Goal: Information Seeking & Learning: Learn about a topic

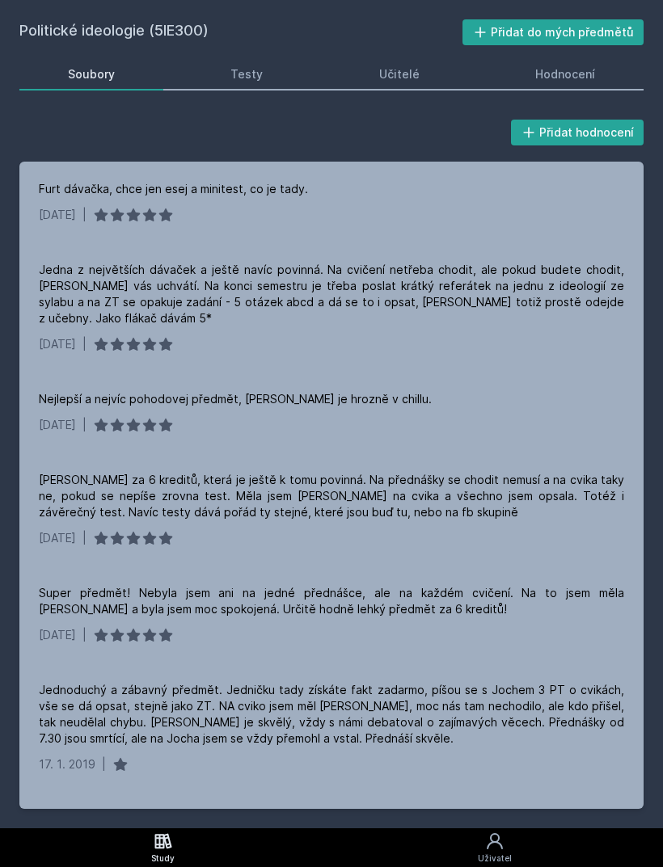
scroll to position [52, 0]
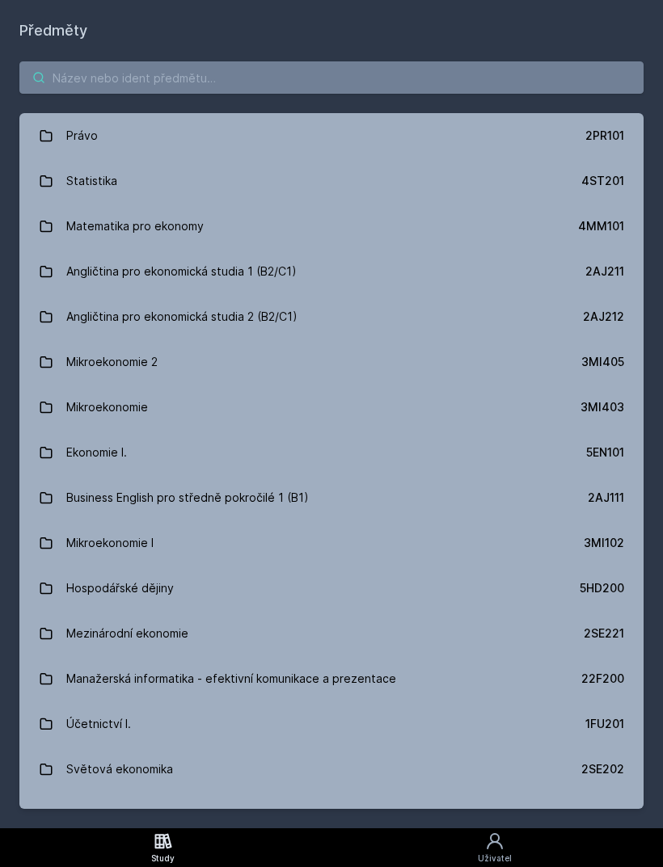
click at [145, 90] on input "search" at bounding box center [331, 77] width 624 height 32
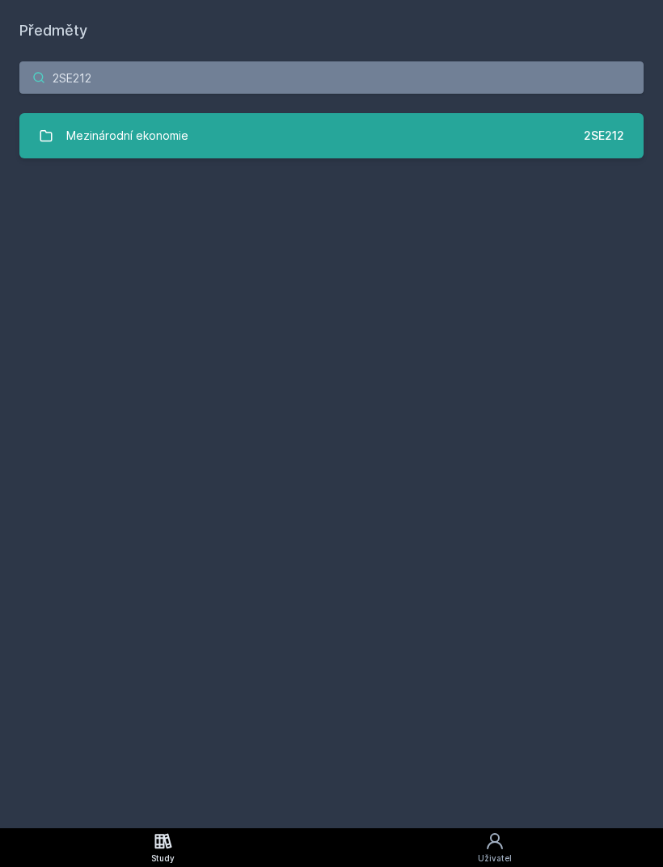
type input "2SE212"
click at [608, 134] on div "2SE212" at bounding box center [603, 136] width 40 height 16
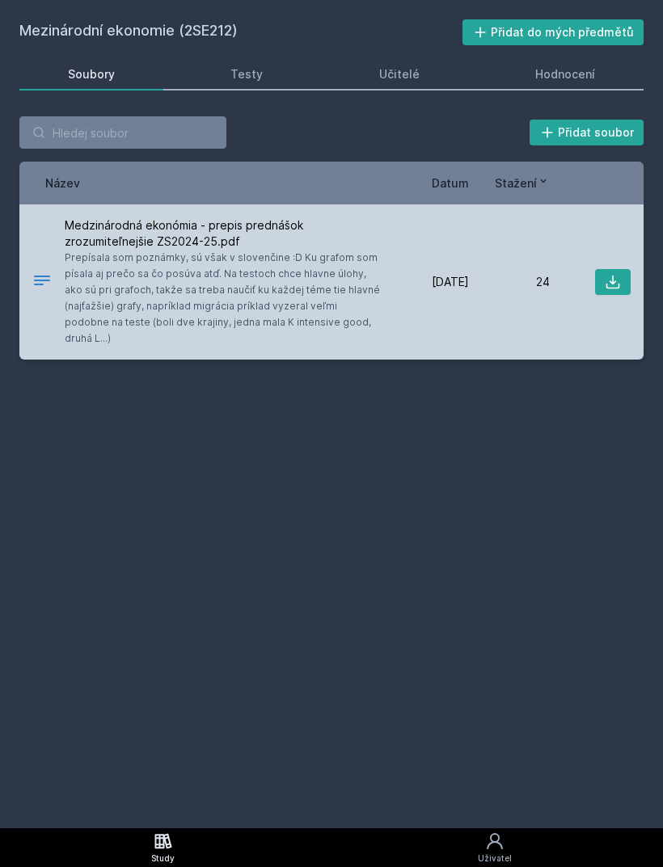
click at [323, 238] on span "Medzinárodná ekonómia - prepis prednášok zrozumiteľnejšie ZS2024-25.pdf" at bounding box center [223, 233] width 317 height 32
click at [116, 242] on span "Medzinárodná ekonómia - prepis prednášok zrozumiteľnejšie ZS2024-25.pdf" at bounding box center [223, 233] width 317 height 32
click at [196, 303] on span "Prepísala som poznámky, sú však v slovenčine :D Ku grafom som písala aj prečo s…" at bounding box center [223, 298] width 317 height 97
click at [201, 292] on span "Prepísala som poznámky, sú však v slovenčine :D Ku grafom som písala aj prečo s…" at bounding box center [223, 298] width 317 height 97
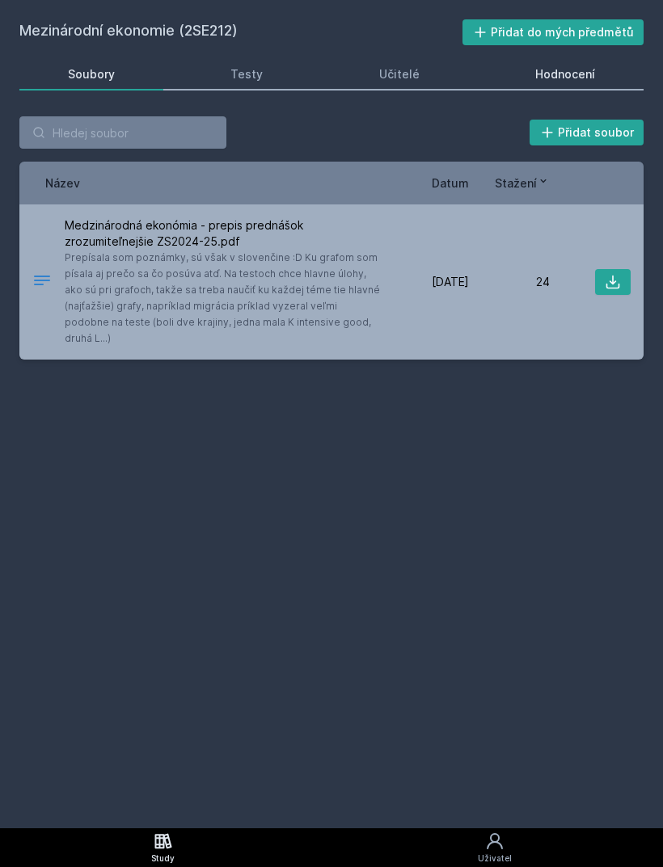
click at [545, 85] on link "Hodnocení" at bounding box center [565, 74] width 157 height 32
